Goal: Check status: Verify the current state of an ongoing process or item

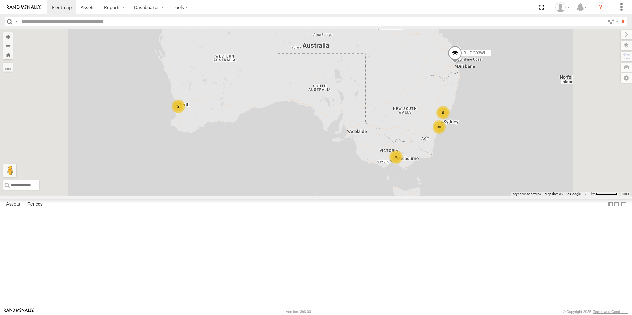
click at [402, 163] on div "9" at bounding box center [395, 156] width 13 height 13
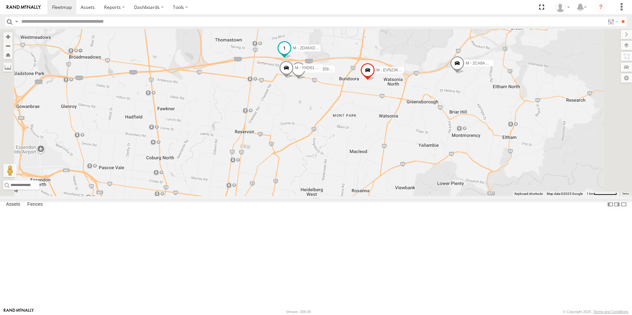
click at [290, 54] on span at bounding box center [284, 48] width 12 height 12
click at [355, 152] on div "B - DG93WL - [PERSON_NAME] M - EVN23K - [PERSON_NAME] M - 2BS7HU - [PERSON_NAME…" at bounding box center [316, 112] width 632 height 167
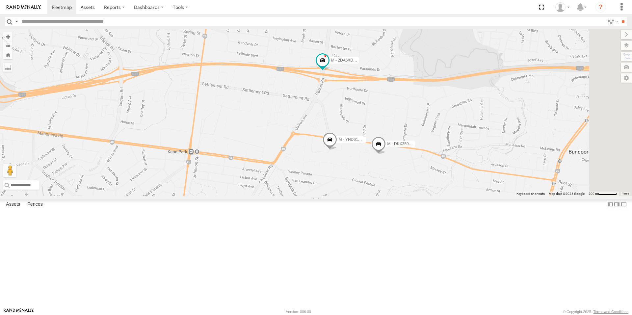
click at [337, 150] on span at bounding box center [329, 141] width 14 height 18
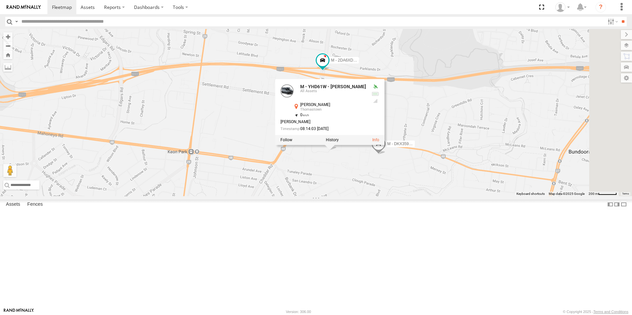
click at [400, 196] on div "B - DG93WL - [PERSON_NAME] M - EVN23K - [PERSON_NAME] M - 2BS7HU - [PERSON_NAME…" at bounding box center [316, 112] width 632 height 167
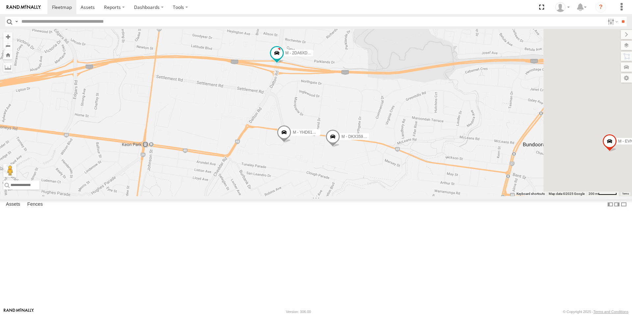
drag, startPoint x: 447, startPoint y: 232, endPoint x: 411, endPoint y: 227, distance: 36.1
click at [411, 196] on div "B - DG93WL - [PERSON_NAME] M - EVN23K - [PERSON_NAME] M - 2BS7HU - [PERSON_NAME…" at bounding box center [316, 112] width 632 height 167
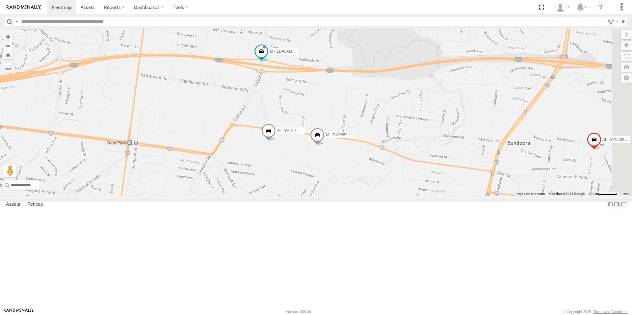
click at [324, 146] on span at bounding box center [317, 137] width 14 height 18
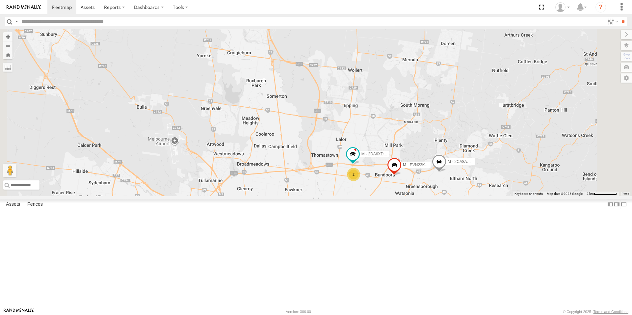
click at [446, 172] on span at bounding box center [439, 163] width 14 height 18
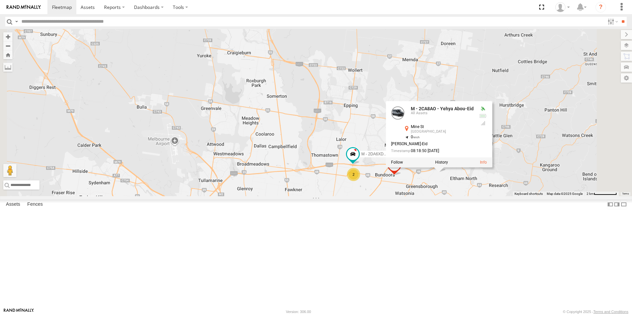
click at [506, 196] on div "B - DG93WL - [PERSON_NAME] M - EVN23K - [PERSON_NAME] M - 2BS7HU - [PERSON_NAME…" at bounding box center [316, 112] width 632 height 167
